Goal: Task Accomplishment & Management: Manage account settings

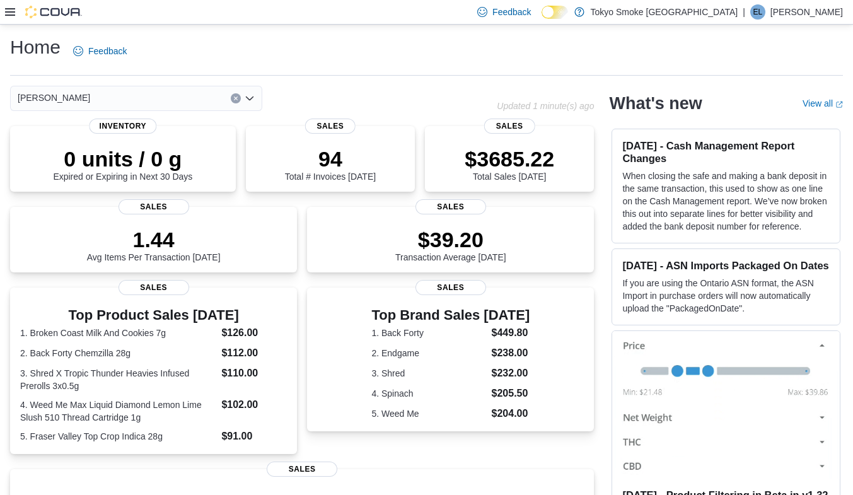
click at [8, 6] on div at bounding box center [43, 12] width 77 height 13
click at [13, 13] on icon at bounding box center [10, 12] width 10 height 10
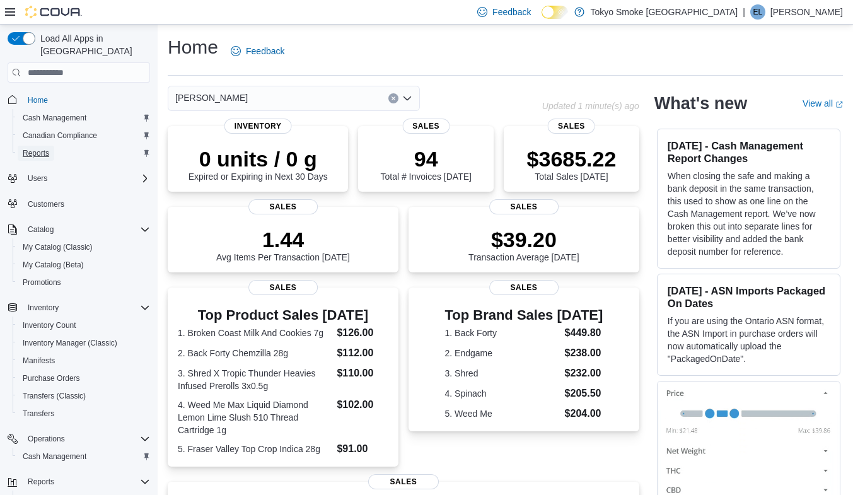
click at [47, 148] on span "Reports" at bounding box center [36, 153] width 26 height 10
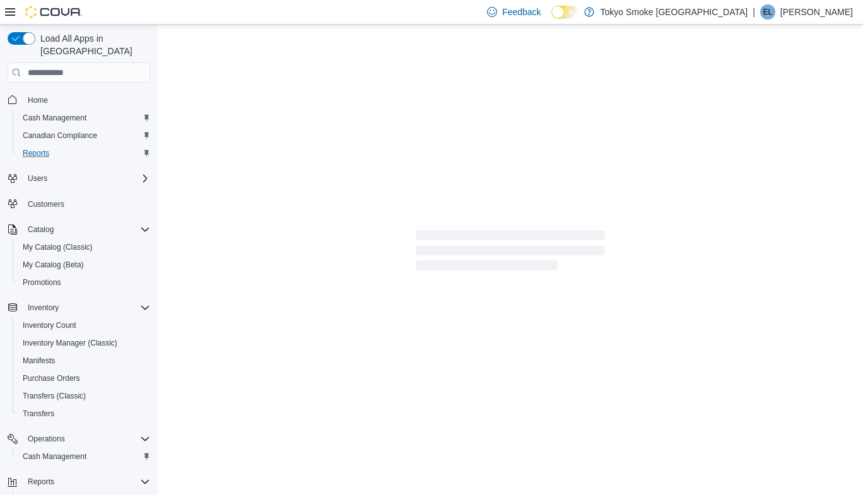
click at [773, 11] on span "EL" at bounding box center [767, 11] width 9 height 15
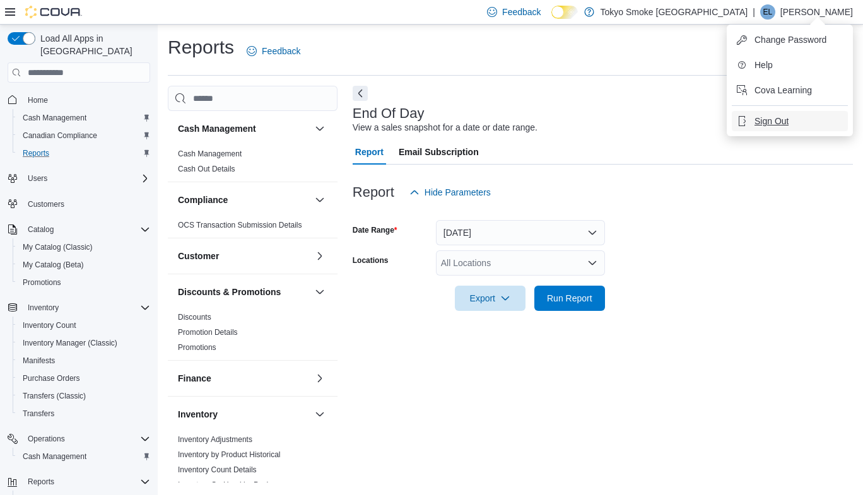
click at [764, 115] on span "Sign Out" at bounding box center [771, 121] width 34 height 13
